Goal: Task Accomplishment & Management: Manage account settings

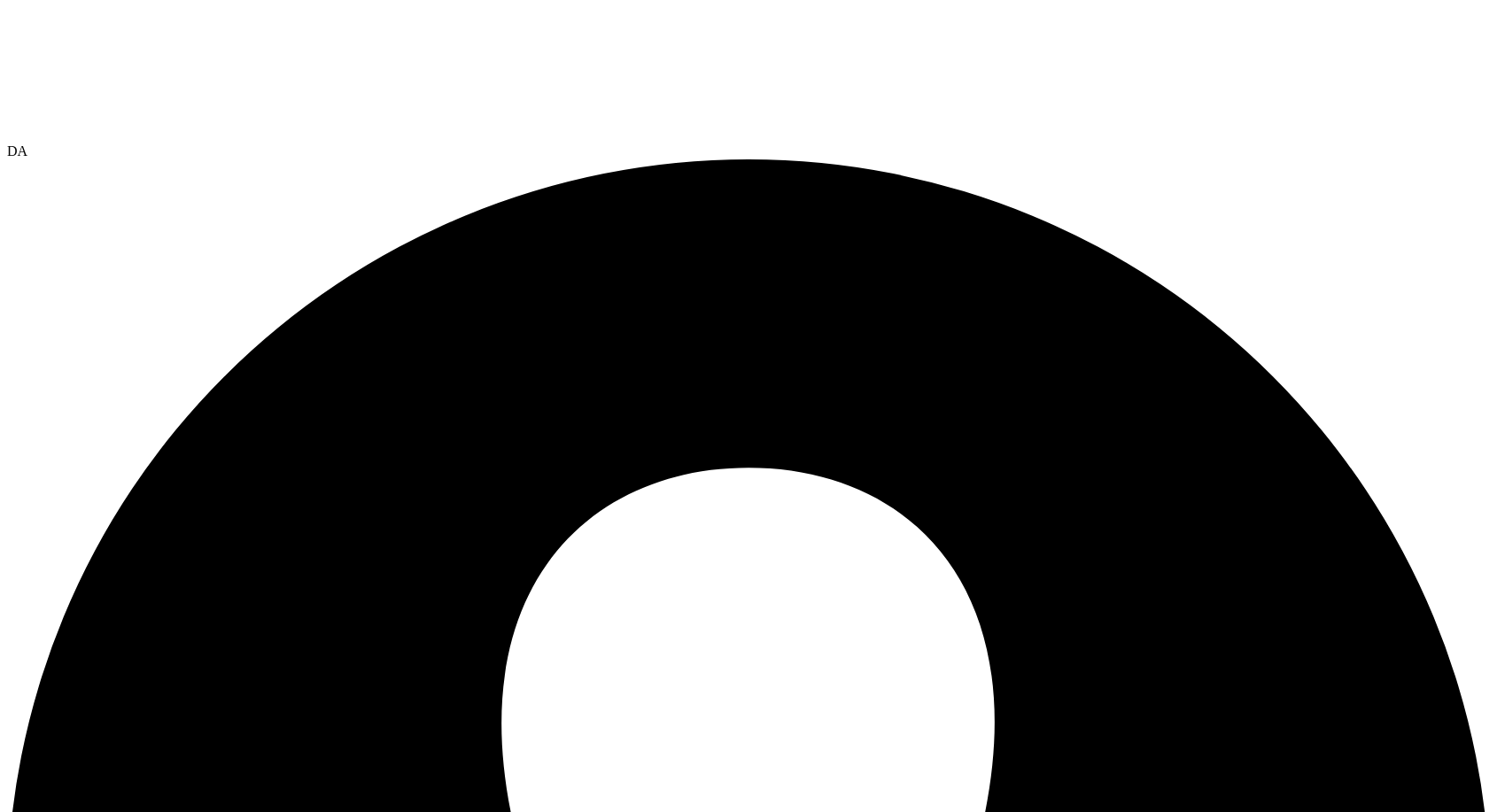
click at [28, 143] on span "DA" at bounding box center [18, 151] width 20 height 15
drag, startPoint x: 1470, startPoint y: 4, endPoint x: 1133, endPoint y: 73, distance: 344.0
click at [1443, 143] on div "DA" at bounding box center [748, 151] width 1483 height 16
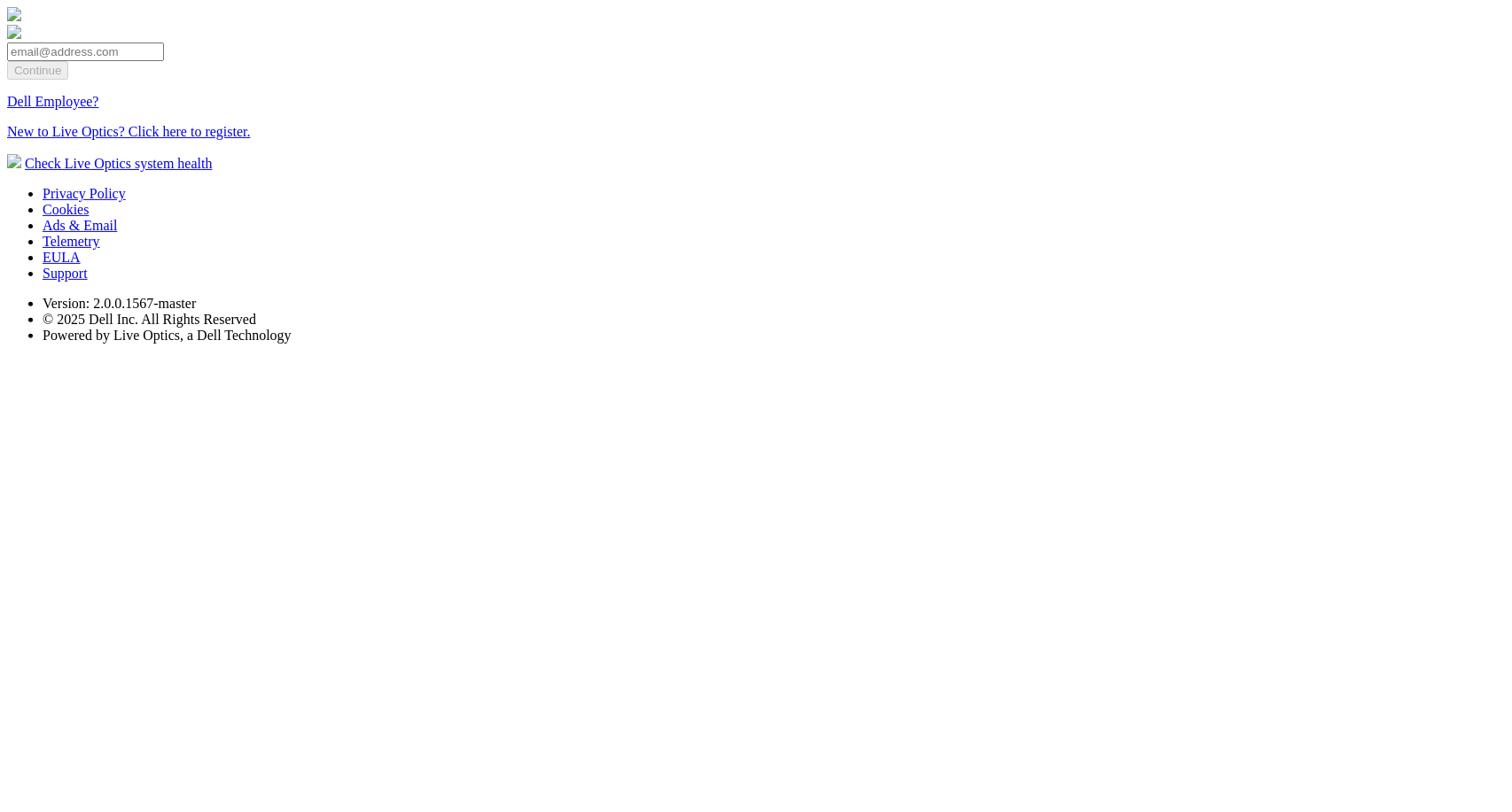
click at [164, 61] on input "email" at bounding box center [85, 52] width 156 height 18
type input "[EMAIL_ADDRESS][DOMAIN_NAME]"
drag, startPoint x: 861, startPoint y: 311, endPoint x: 647, endPoint y: 292, distance: 214.8
click at [647, 140] on div "dpackadmin@liveoptics.com Continue Dell Employee? New to Live Optics? Click her…" at bounding box center [756, 74] width 1497 height 133
paste input "manual_oemteammember_shared@liveoptics.com"
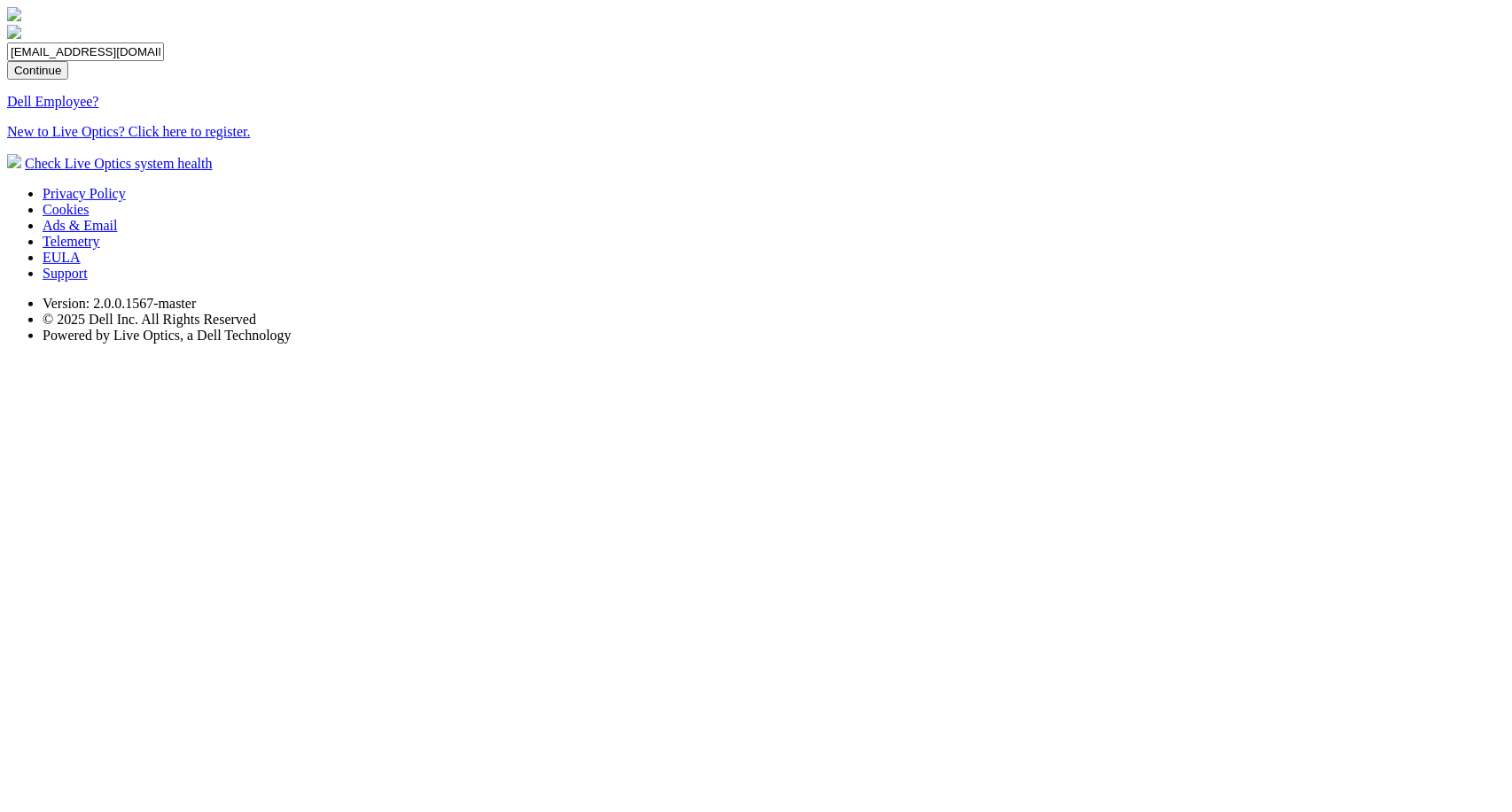
scroll to position [0, 99]
type input "manual_oemteammember_shared@liveoptics.com"
click at [68, 80] on input "Continue" at bounding box center [38, 70] width 61 height 18
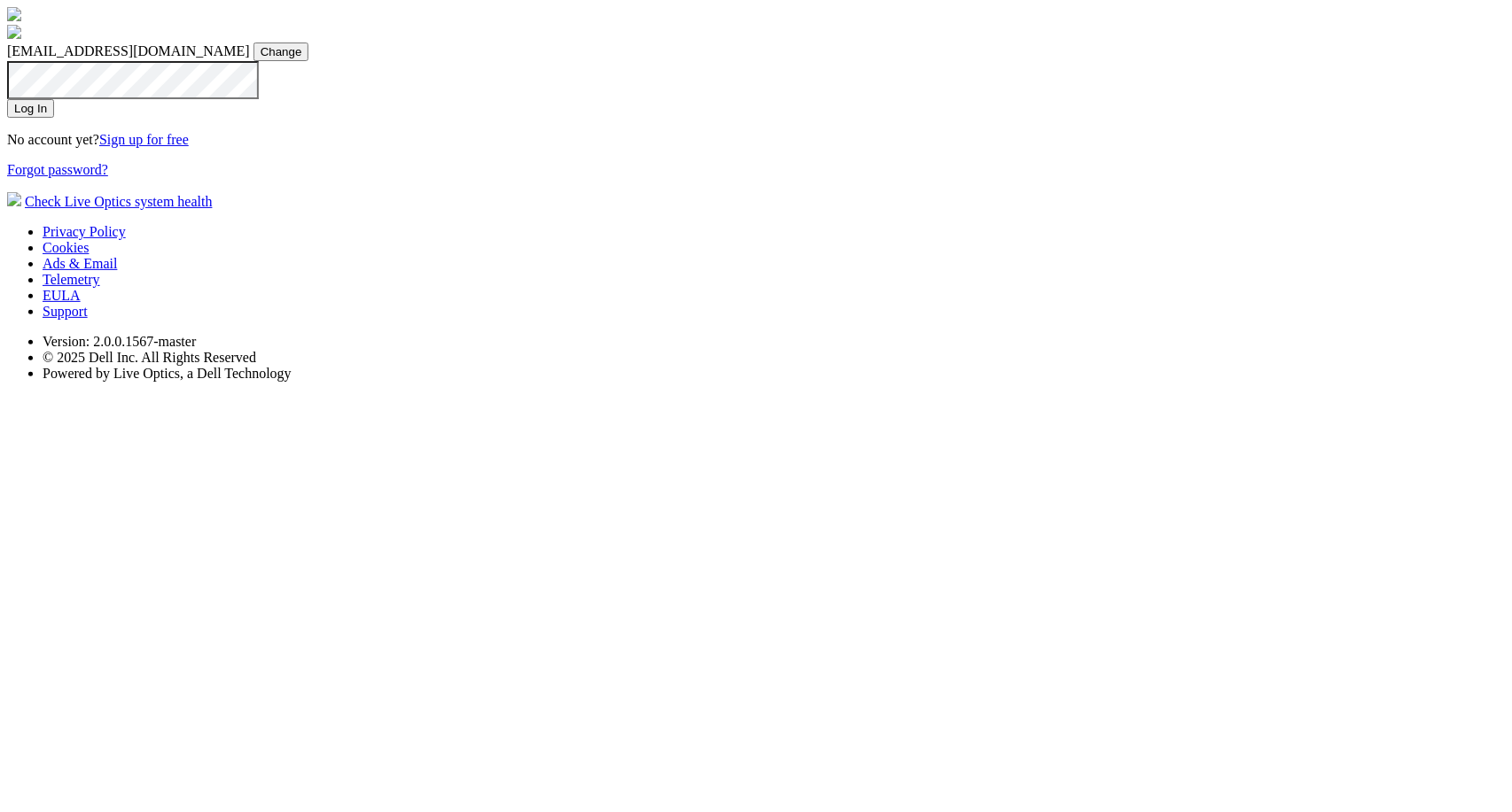
click at [54, 117] on input "Log In" at bounding box center [31, 108] width 47 height 18
click at [309, 61] on input "Change" at bounding box center [281, 52] width 56 height 18
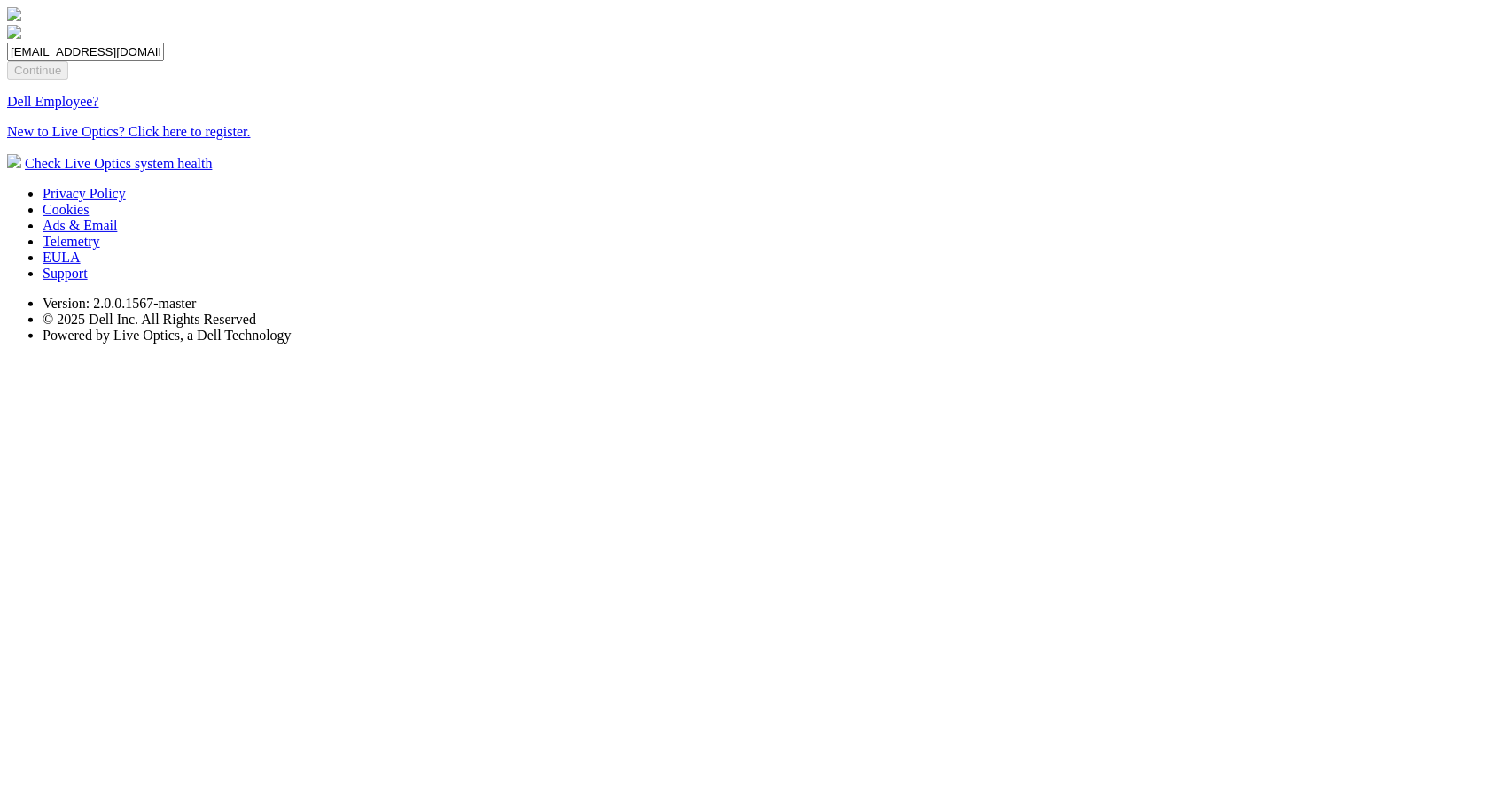
click at [164, 61] on input "manual_oemteammember_shared@liveoptics.com" at bounding box center [85, 52] width 156 height 18
click at [99, 109] on link "Dell Employee?" at bounding box center [54, 102] width 93 height 15
click at [164, 61] on input "email" at bounding box center [85, 52] width 156 height 18
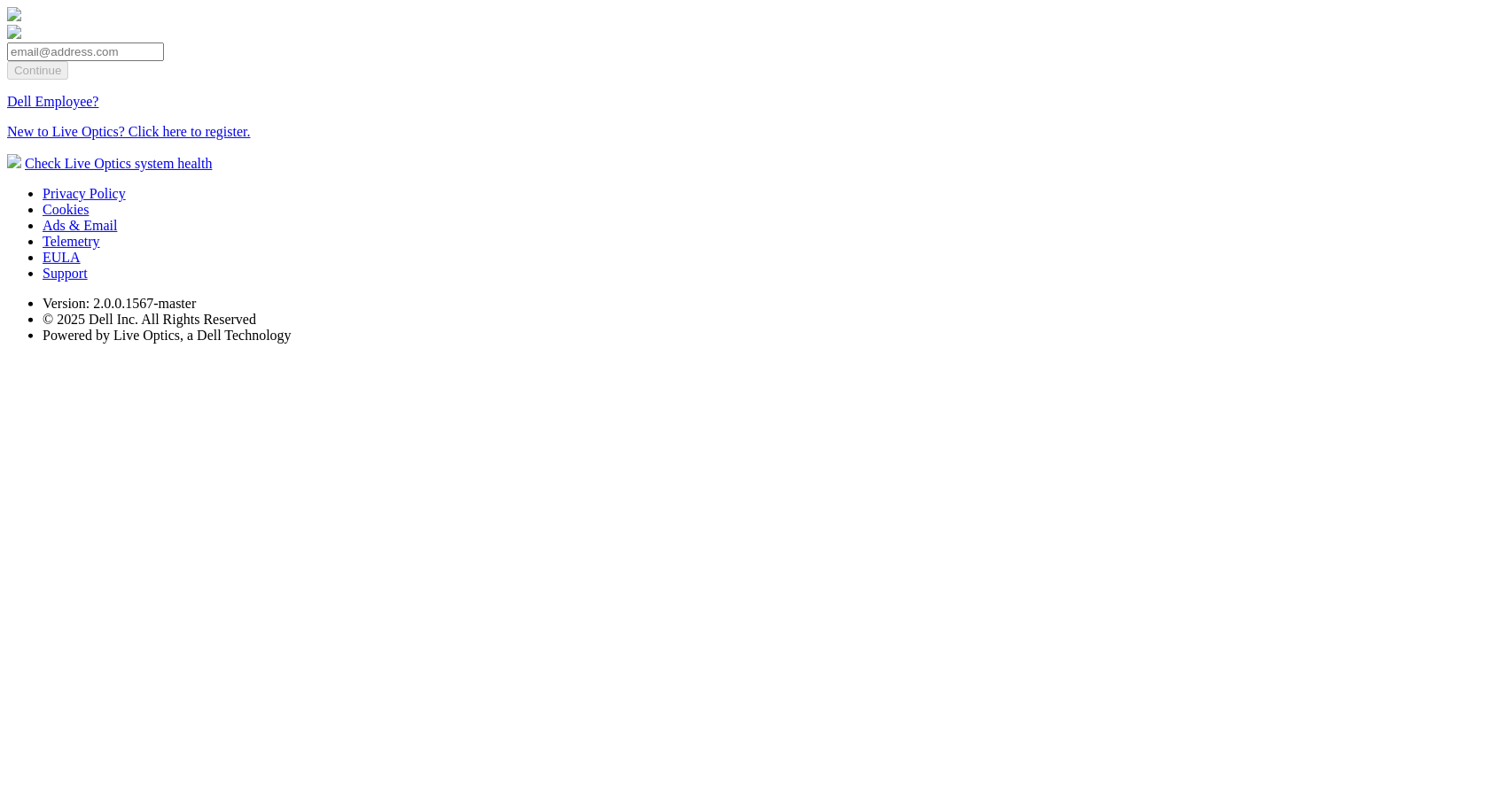
type input "[EMAIL_ADDRESS][DOMAIN_NAME]"
click at [68, 80] on input "Continue" at bounding box center [38, 70] width 61 height 18
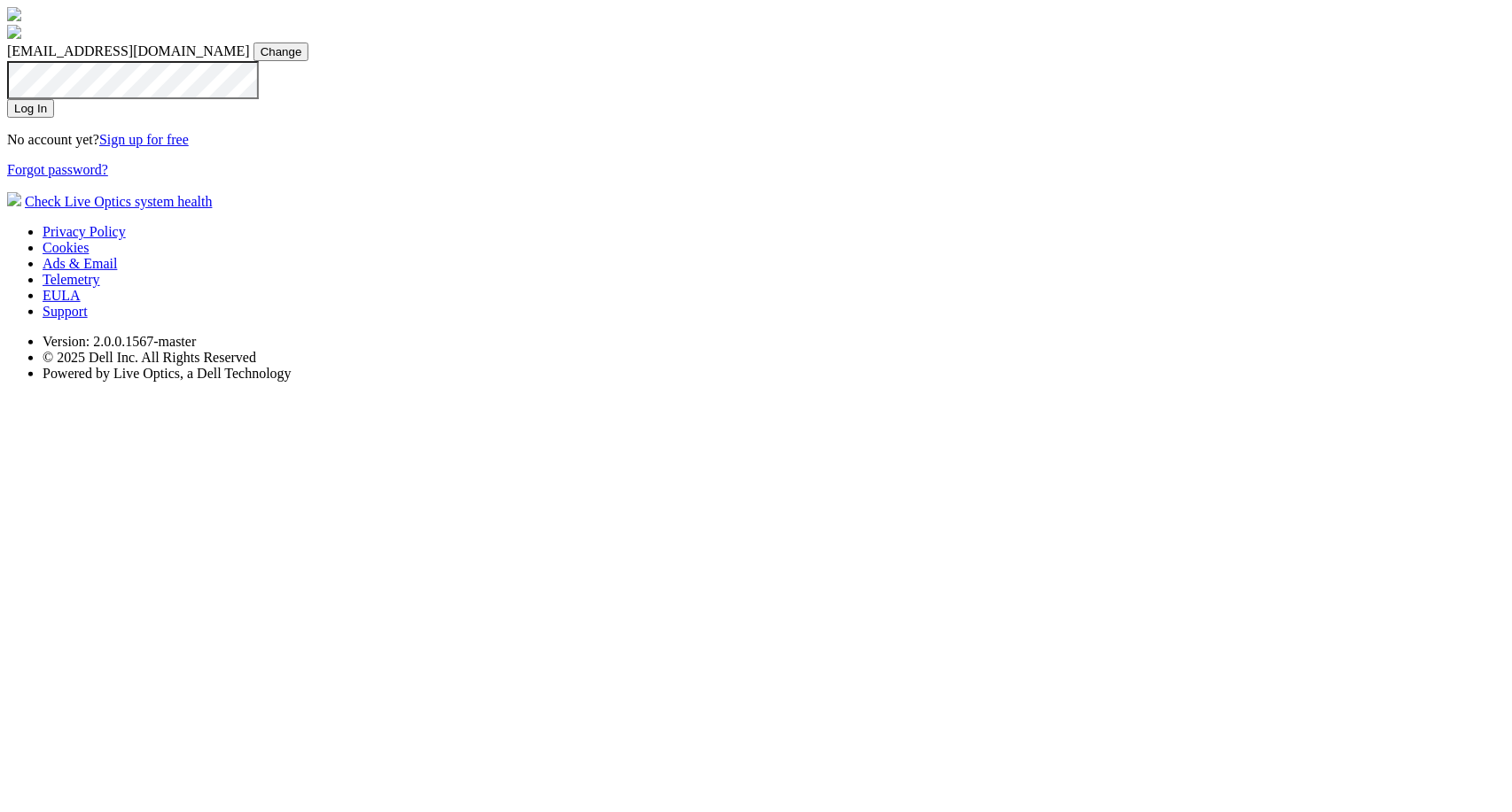
click at [54, 117] on input "Log In" at bounding box center [31, 108] width 47 height 18
